Goal: Task Accomplishment & Management: Manage account settings

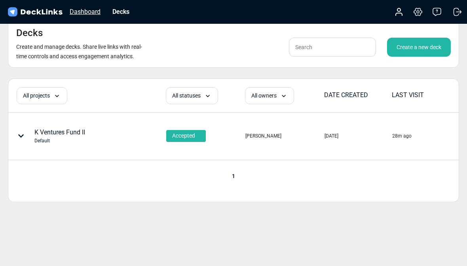
click at [84, 15] on div "Dashboard" at bounding box center [85, 12] width 39 height 10
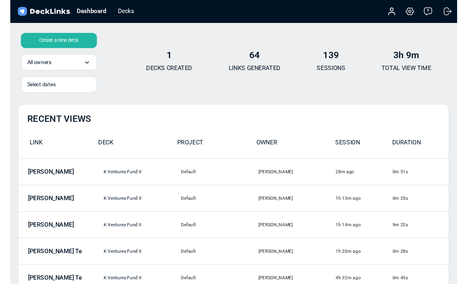
scroll to position [4, 0]
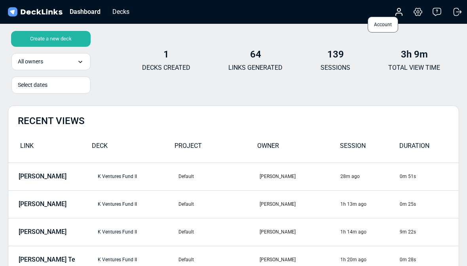
click at [401, 12] on icon at bounding box center [398, 11] width 9 height 9
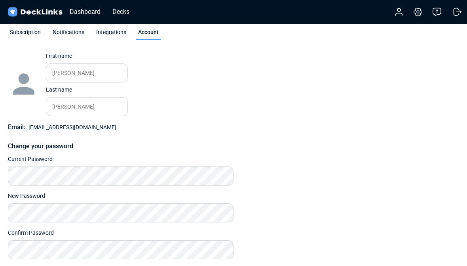
click at [418, 127] on div "Change photo First name [PERSON_NAME] Please enter your first name. Last name […" at bounding box center [233, 155] width 451 height 207
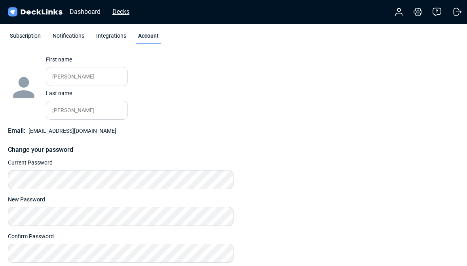
click at [123, 12] on div "Decks" at bounding box center [120, 12] width 25 height 10
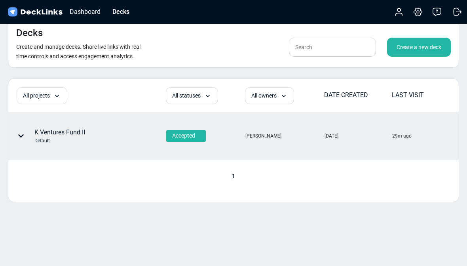
click at [21, 134] on icon at bounding box center [21, 136] width 6 height 6
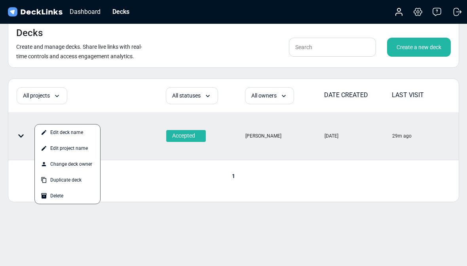
click at [423, 185] on div at bounding box center [233, 133] width 467 height 266
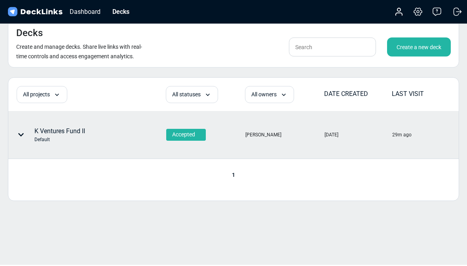
scroll to position [1, 0]
click at [268, 112] on span "[PERSON_NAME]" at bounding box center [270, 108] width 36 height 7
click at [63, 136] on div "Default" at bounding box center [59, 139] width 51 height 7
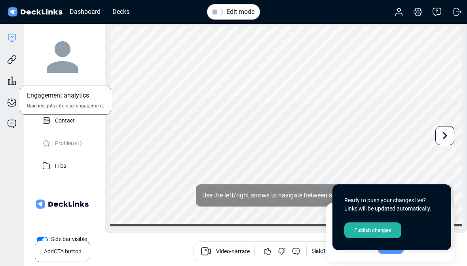
click at [17, 84] on div "Engagement analytics Gain insights into user engagement." at bounding box center [12, 74] width 24 height 21
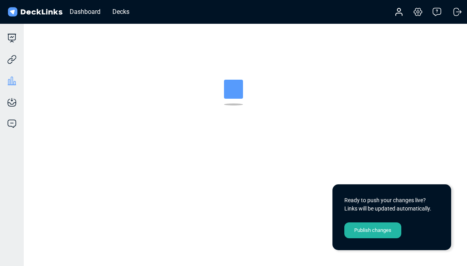
click at [432, 154] on div "Deck builder Manage the content of your deck. Trackable links Share your deck w…" at bounding box center [233, 140] width 467 height 243
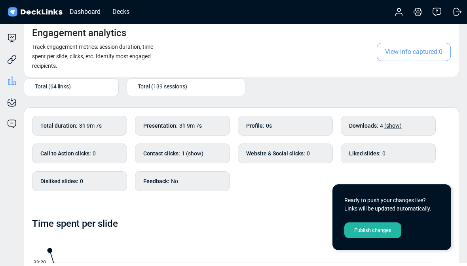
click at [302, 93] on div "Total (64 links) Total (139 sessions)" at bounding box center [241, 61] width 435 height 84
click at [11, 33] on icon at bounding box center [11, 37] width 9 height 9
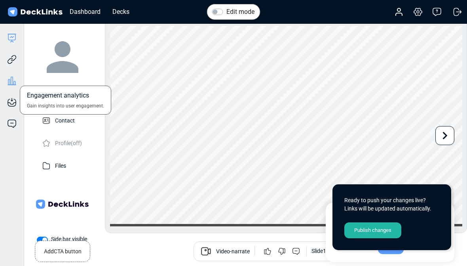
click at [9, 82] on icon at bounding box center [11, 80] width 9 height 9
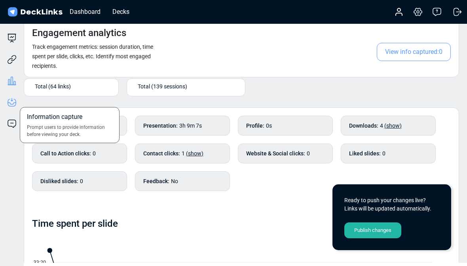
click at [11, 99] on icon at bounding box center [11, 101] width 9 height 9
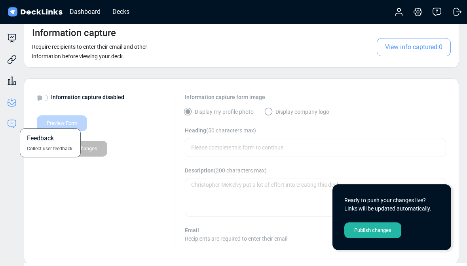
click at [14, 125] on icon at bounding box center [11, 123] width 9 height 9
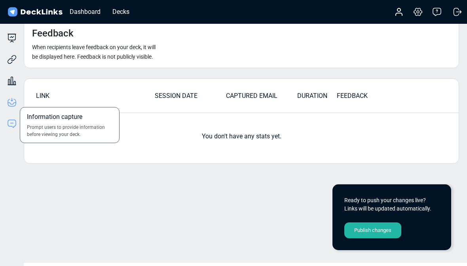
click at [15, 100] on icon at bounding box center [11, 101] width 9 height 9
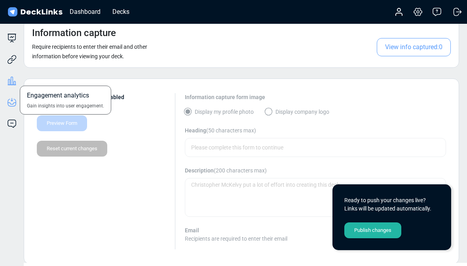
click at [15, 80] on icon at bounding box center [11, 80] width 9 height 9
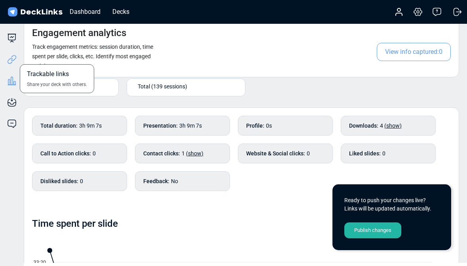
click at [16, 58] on icon at bounding box center [14, 58] width 6 height 6
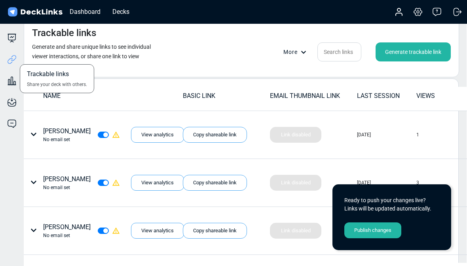
scroll to position [0, 0]
click at [381, 95] on div "LAST SESSION" at bounding box center [386, 95] width 59 height 9
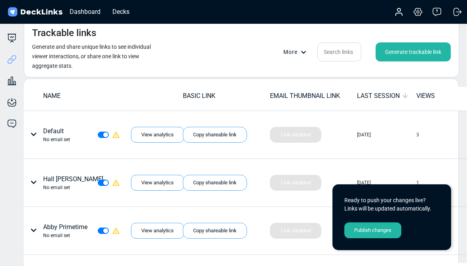
click at [384, 95] on div "LAST SESSION" at bounding box center [386, 96] width 59 height 10
click at [382, 91] on div "LAST SESSION" at bounding box center [386, 96] width 59 height 10
click at [394, 94] on div "LAST SESSION" at bounding box center [386, 96] width 59 height 10
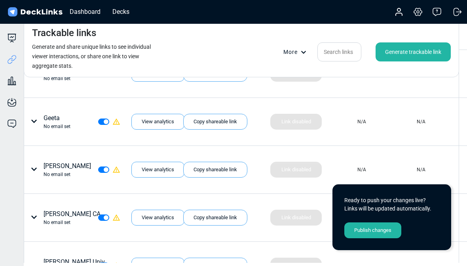
scroll to position [0, 0]
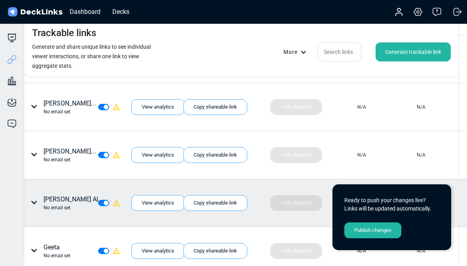
click at [34, 202] on icon at bounding box center [34, 202] width 6 height 6
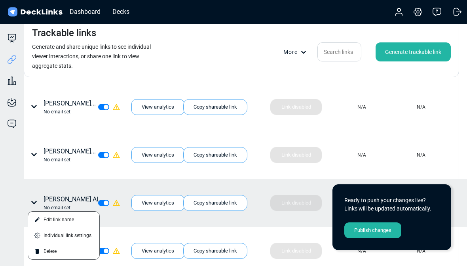
click at [42, 195] on div at bounding box center [233, 133] width 467 height 266
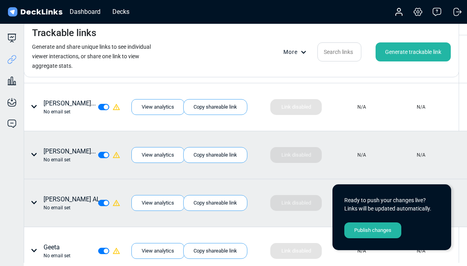
click at [36, 154] on icon at bounding box center [34, 154] width 6 height 3
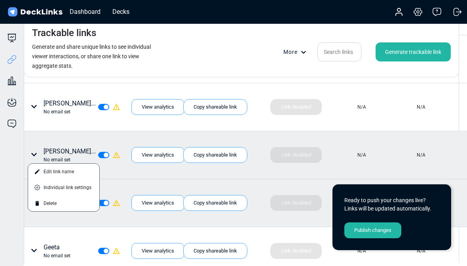
click at [38, 152] on div at bounding box center [233, 133] width 467 height 266
